Goal: Transaction & Acquisition: Subscribe to service/newsletter

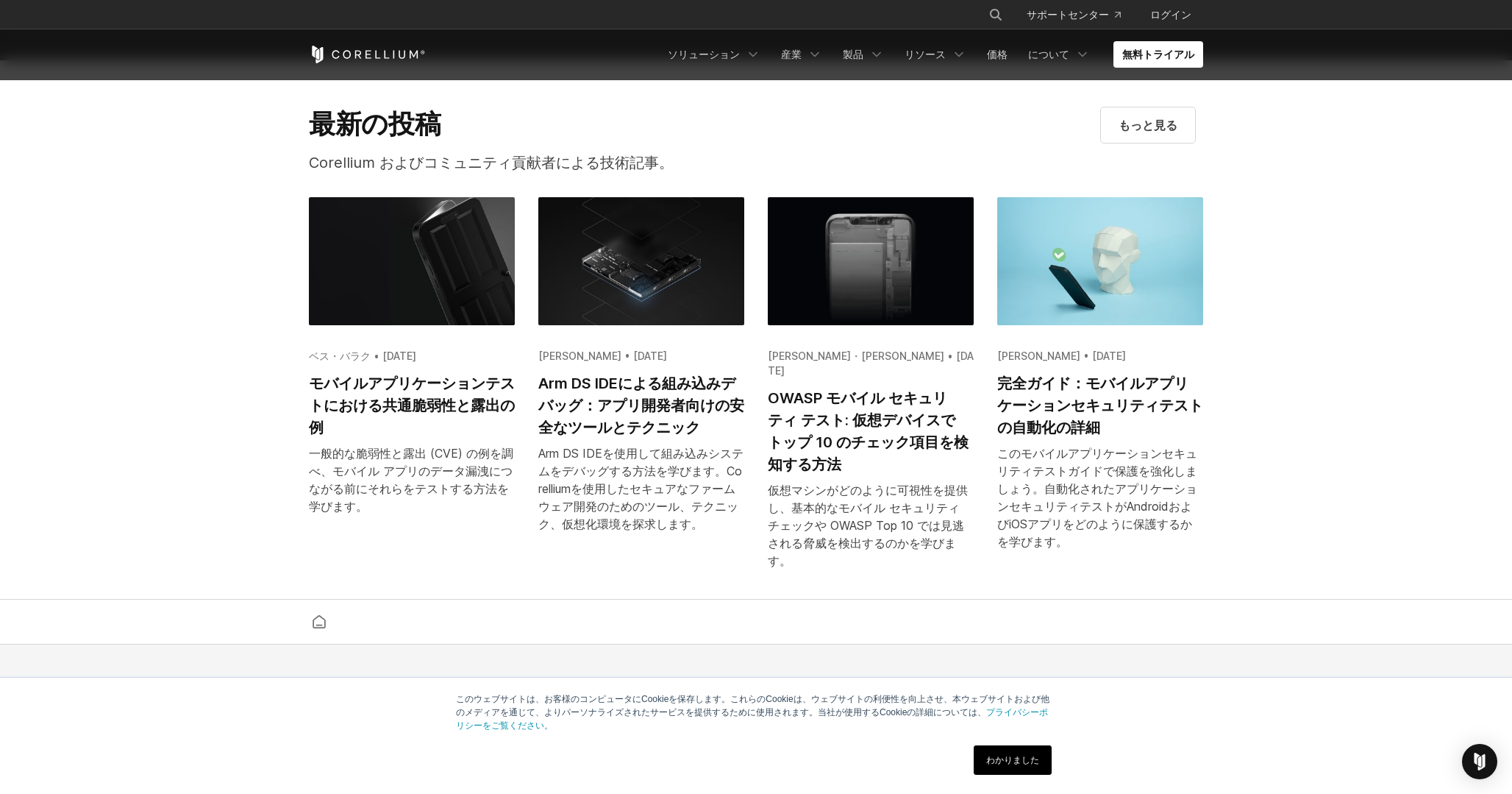
scroll to position [3455, 0]
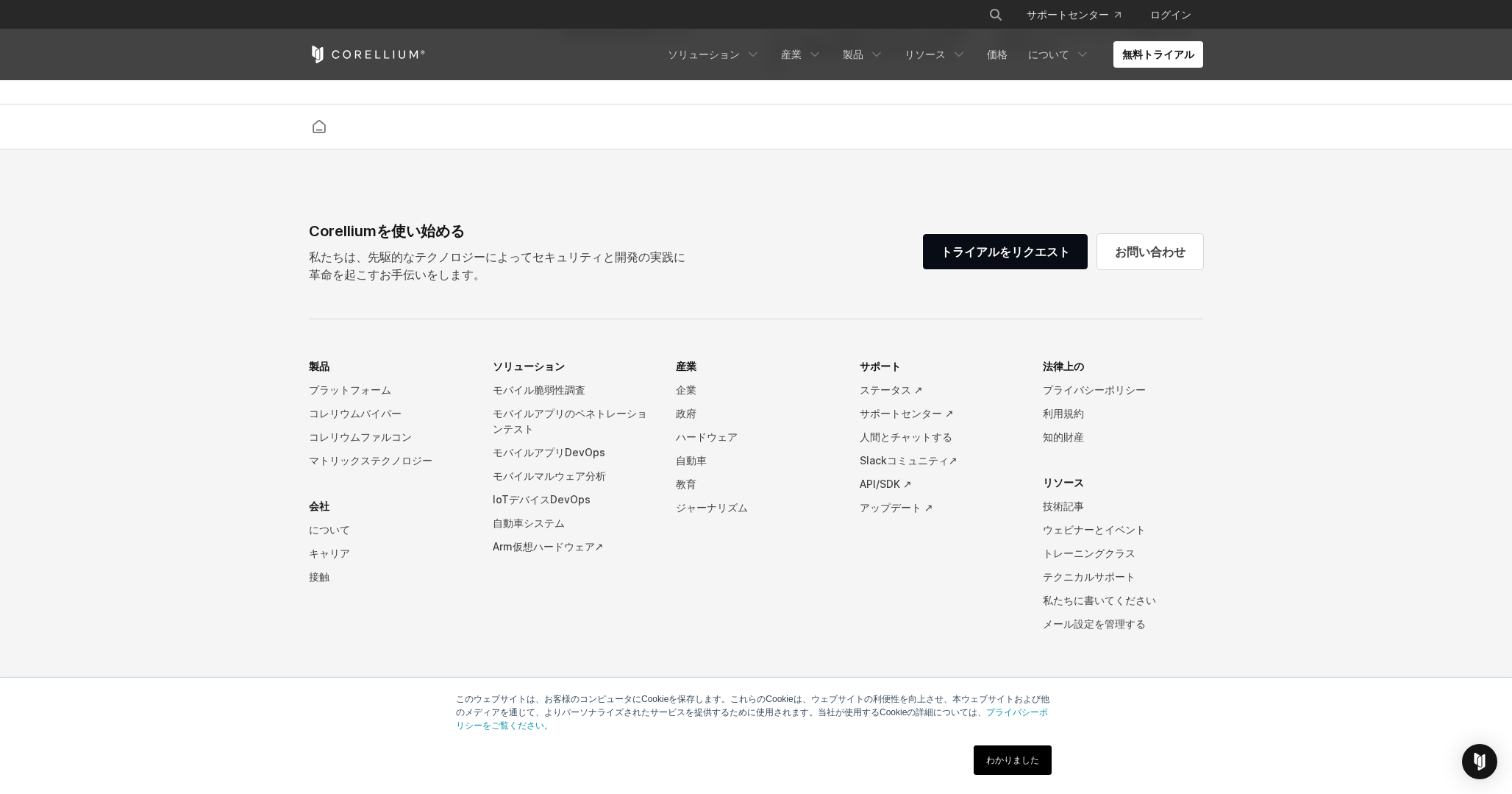
click at [682, 252] on font "私たちは、先駆的なテクノロジーによってセキュリティと開発の実践に革命を起こすお手伝いをします。" at bounding box center [497, 265] width 377 height 32
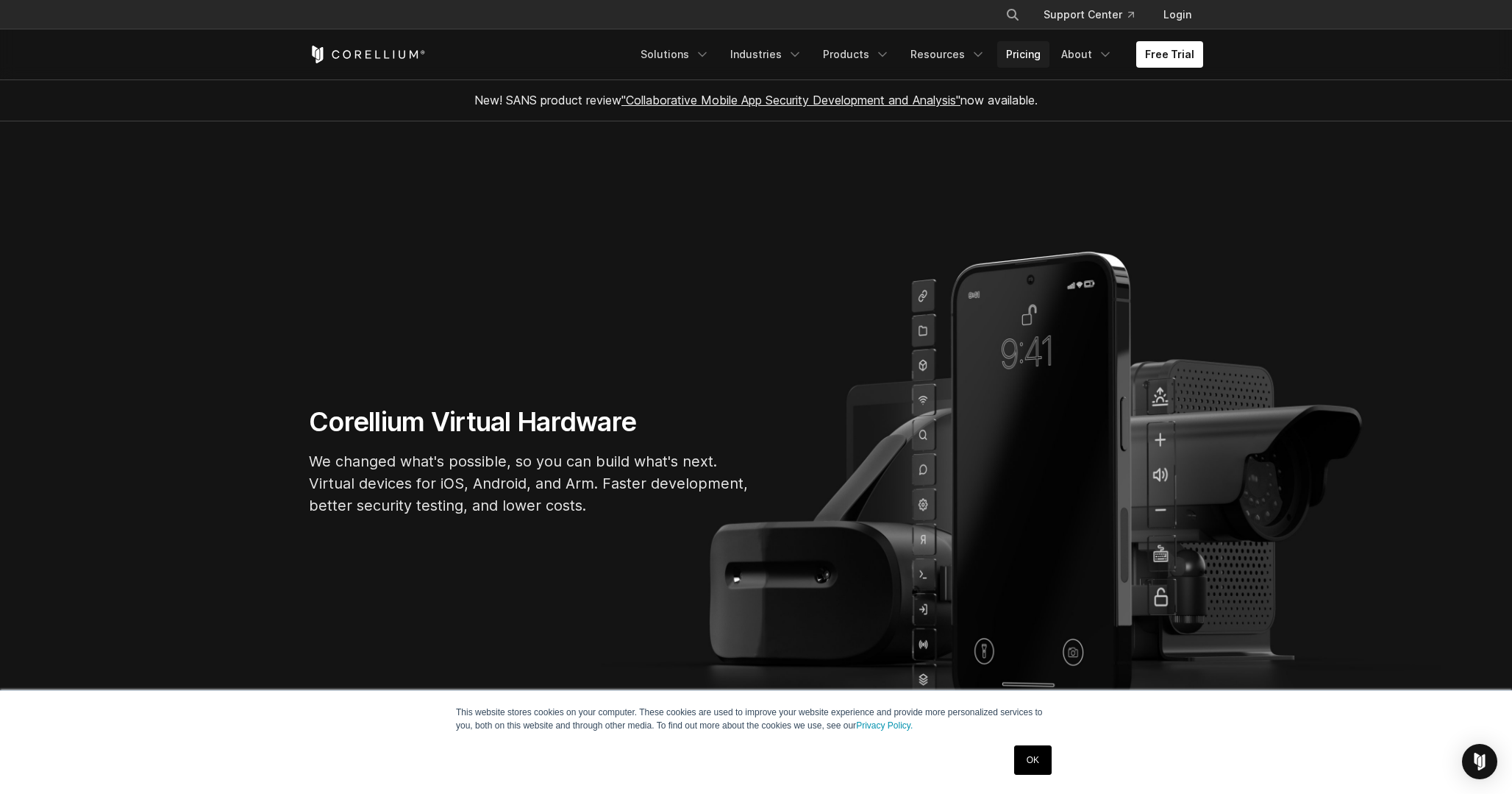
click at [1036, 58] on link "Pricing" at bounding box center [1023, 54] width 53 height 26
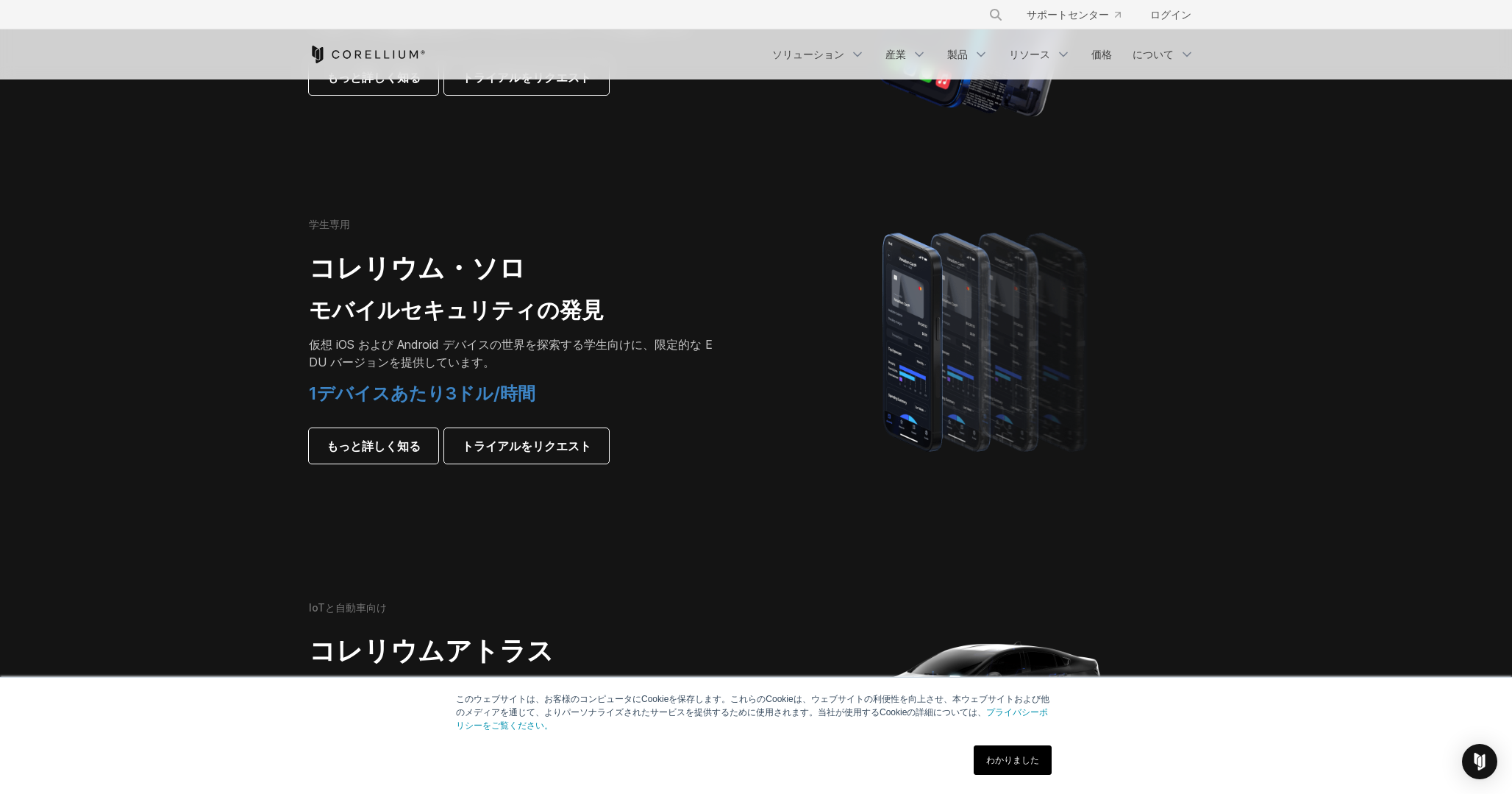
scroll to position [1012, 0]
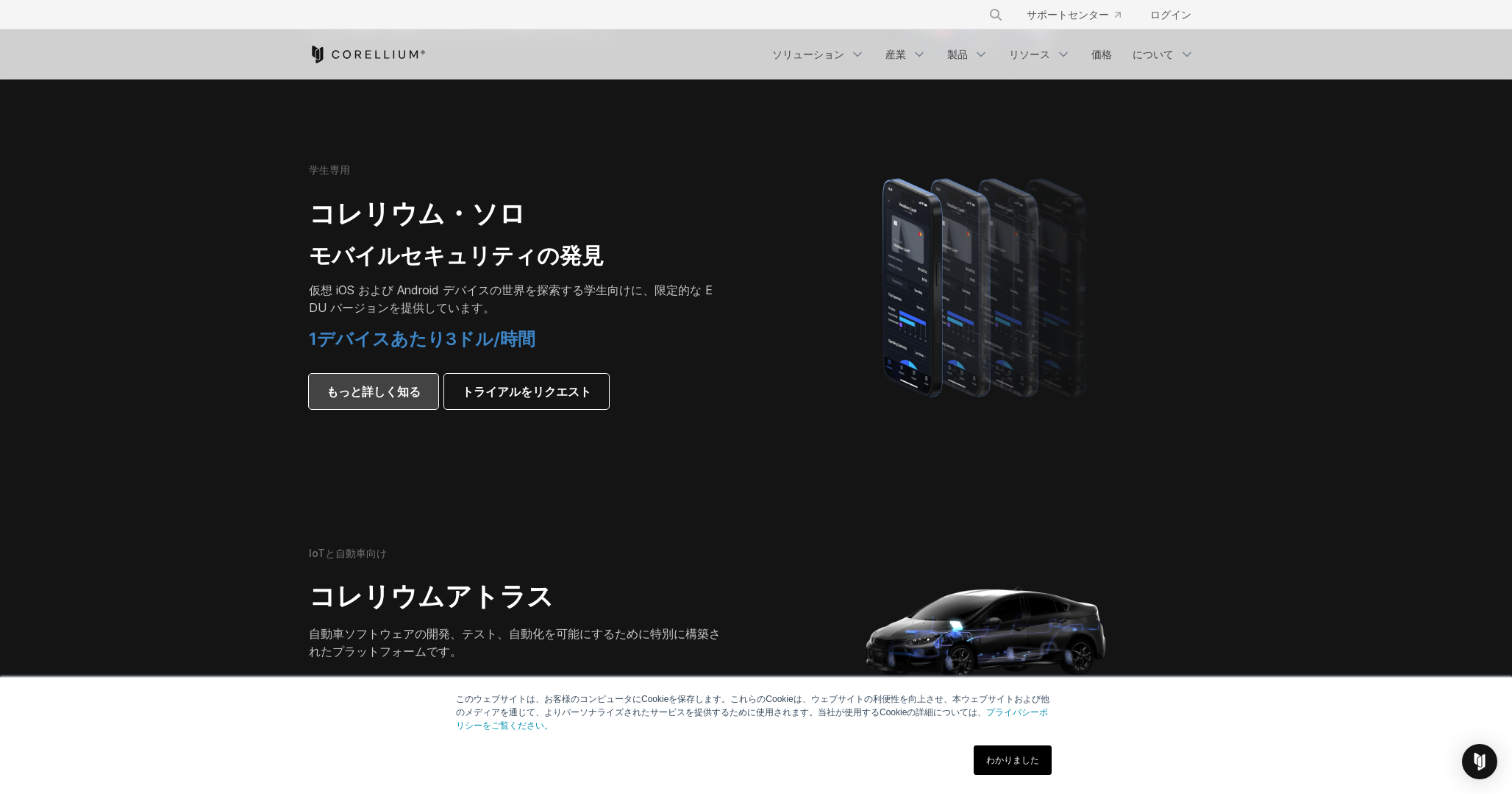
click at [374, 384] on font "もっと詳しく知る" at bounding box center [373, 391] width 94 height 15
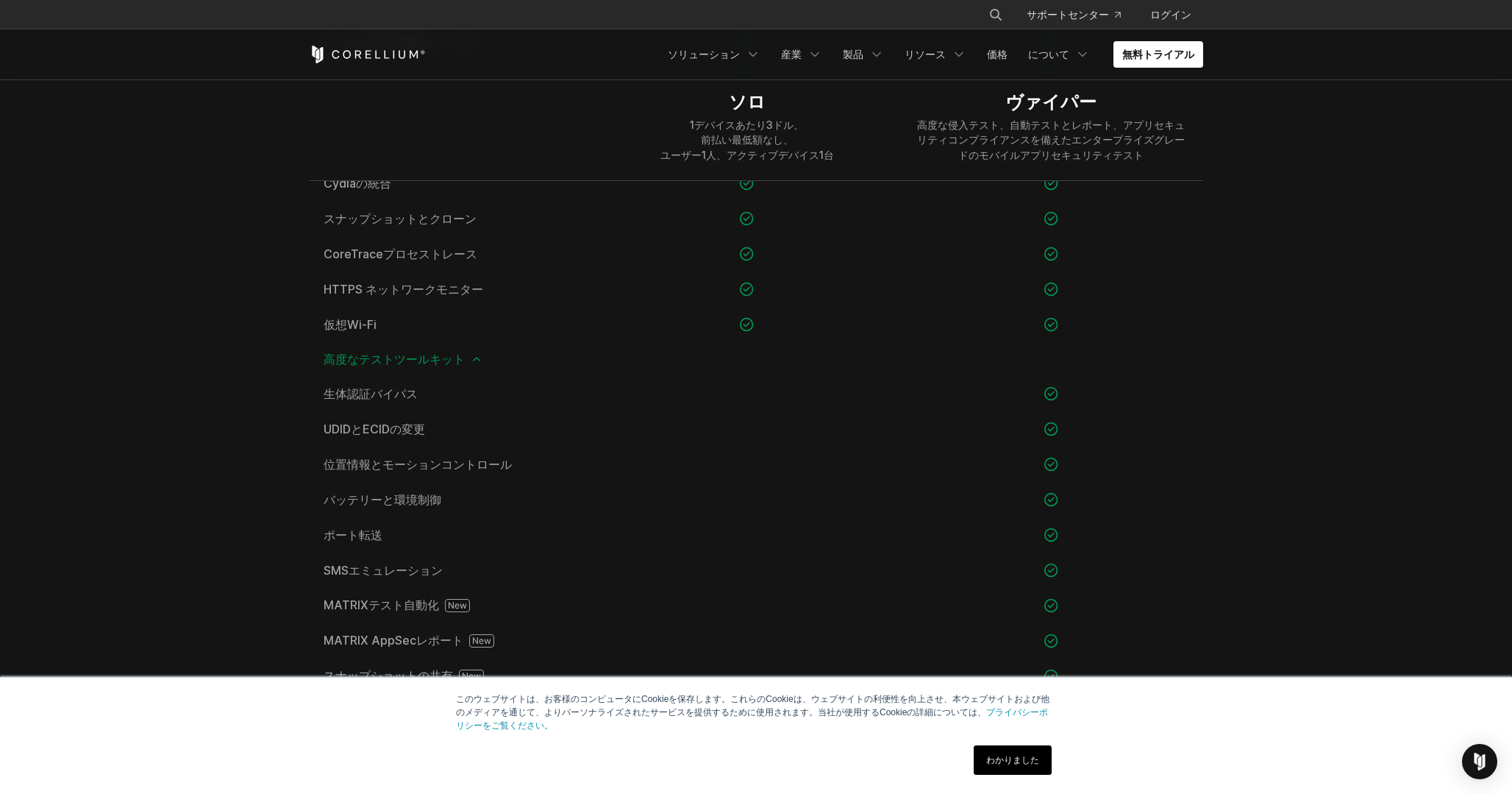
scroll to position [1390, 0]
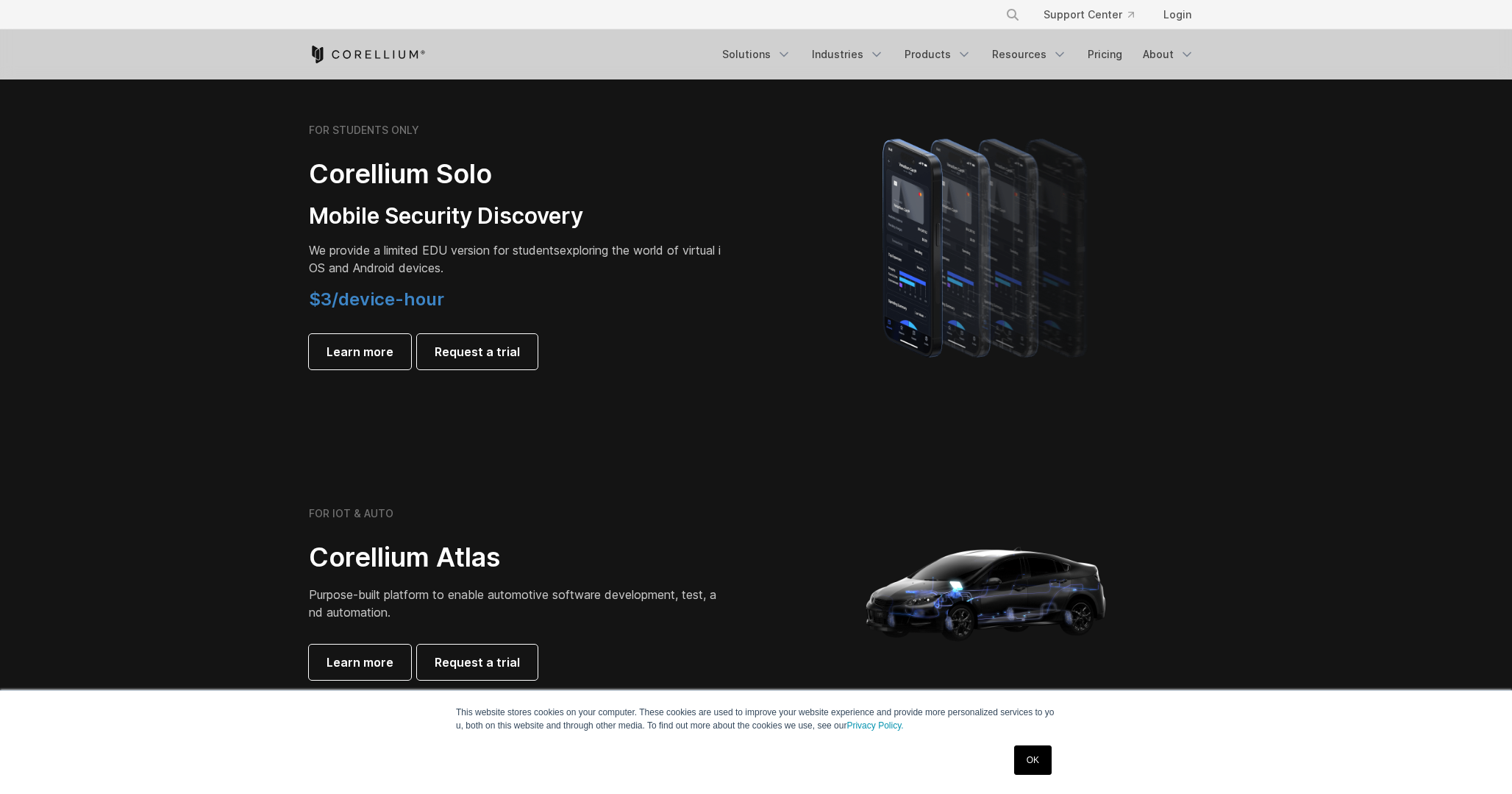
scroll to position [998, 0]
